Goal: Transaction & Acquisition: Purchase product/service

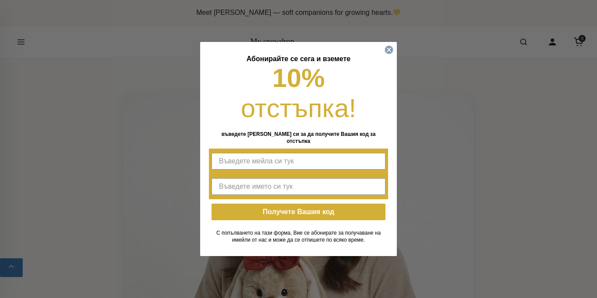
click at [389, 48] on icon "Close dialog" at bounding box center [388, 49] width 3 height 3
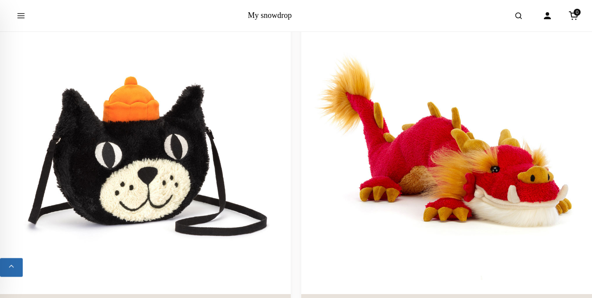
scroll to position [5958, 0]
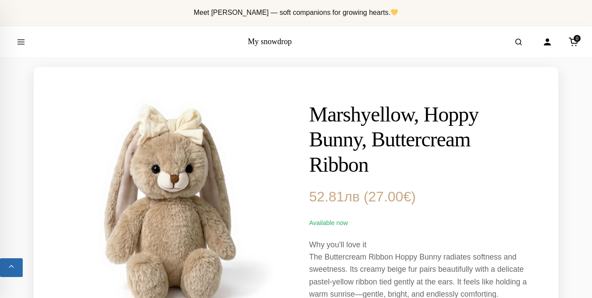
scroll to position [413, 0]
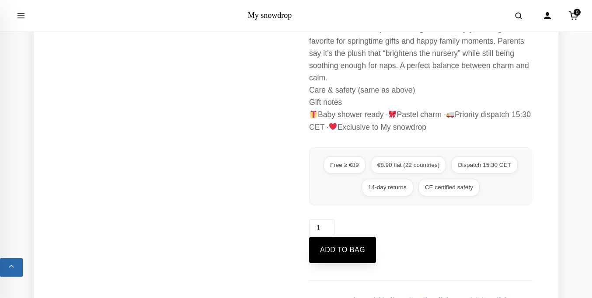
click at [343, 263] on button "Add to bag" at bounding box center [342, 250] width 67 height 26
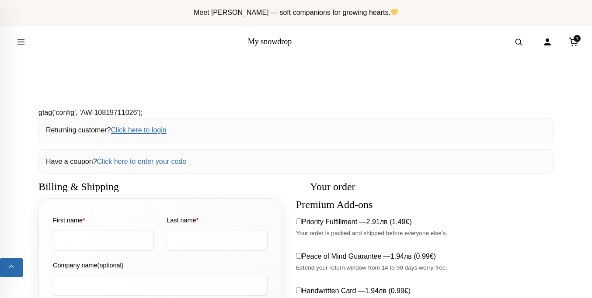
select select "BG-04"
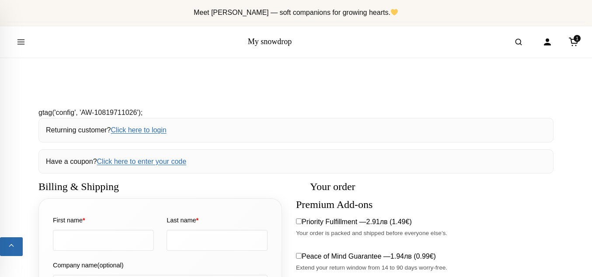
scroll to position [187, 0]
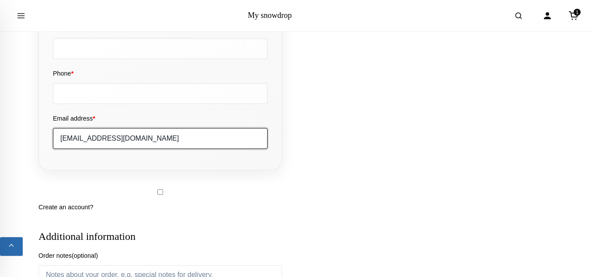
type input "[EMAIL_ADDRESS][DOMAIN_NAME]"
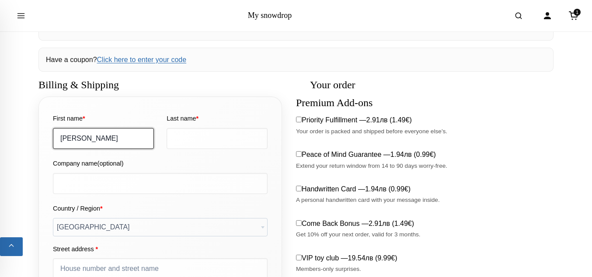
type input "[PERSON_NAME]"
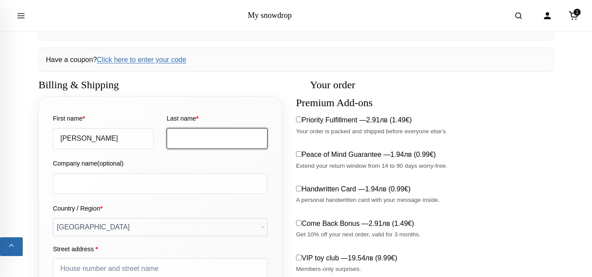
click at [217, 138] on input "Last name *" at bounding box center [217, 138] width 101 height 21
type input "[PERSON_NAME]"
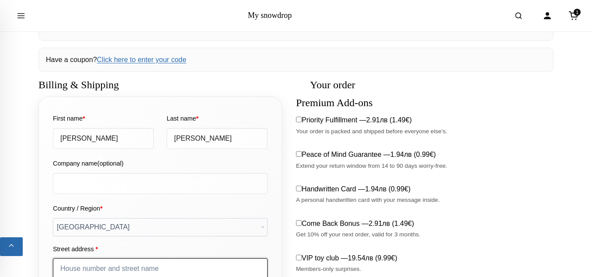
click at [160, 258] on input "Street address *" at bounding box center [160, 268] width 215 height 21
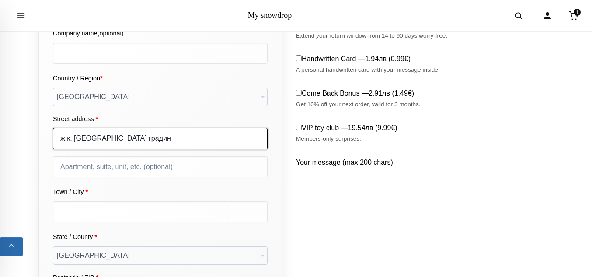
type input "ж.к. [GEOGRAPHIC_DATA]"
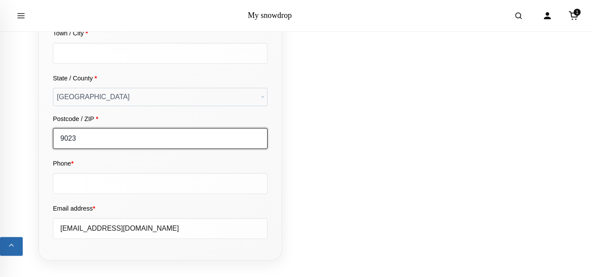
type input "9023"
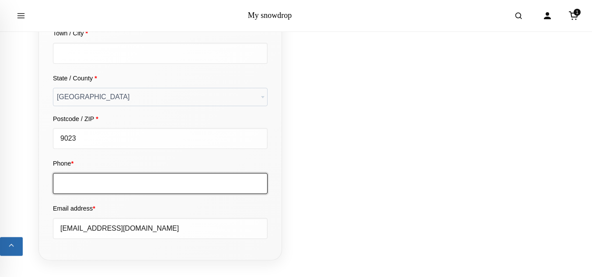
click at [160, 173] on input "Phone *" at bounding box center [160, 183] width 215 height 21
type input "0888123456"
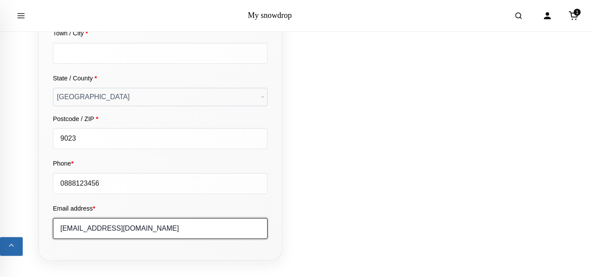
scroll to position [305, 0]
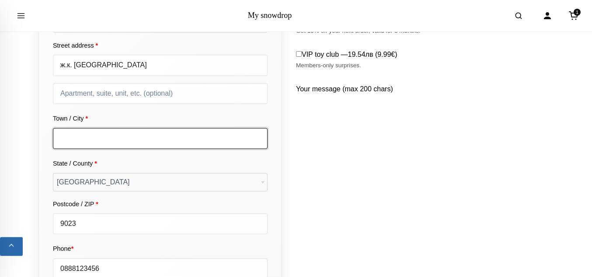
click at [160, 138] on input "Town / City *" at bounding box center [160, 138] width 215 height 21
type input "Varna"
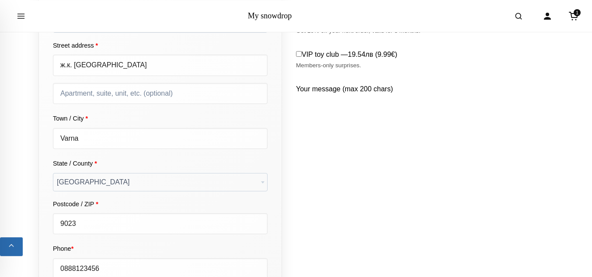
scroll to position [920, 0]
